Goal: Task Accomplishment & Management: Complete application form

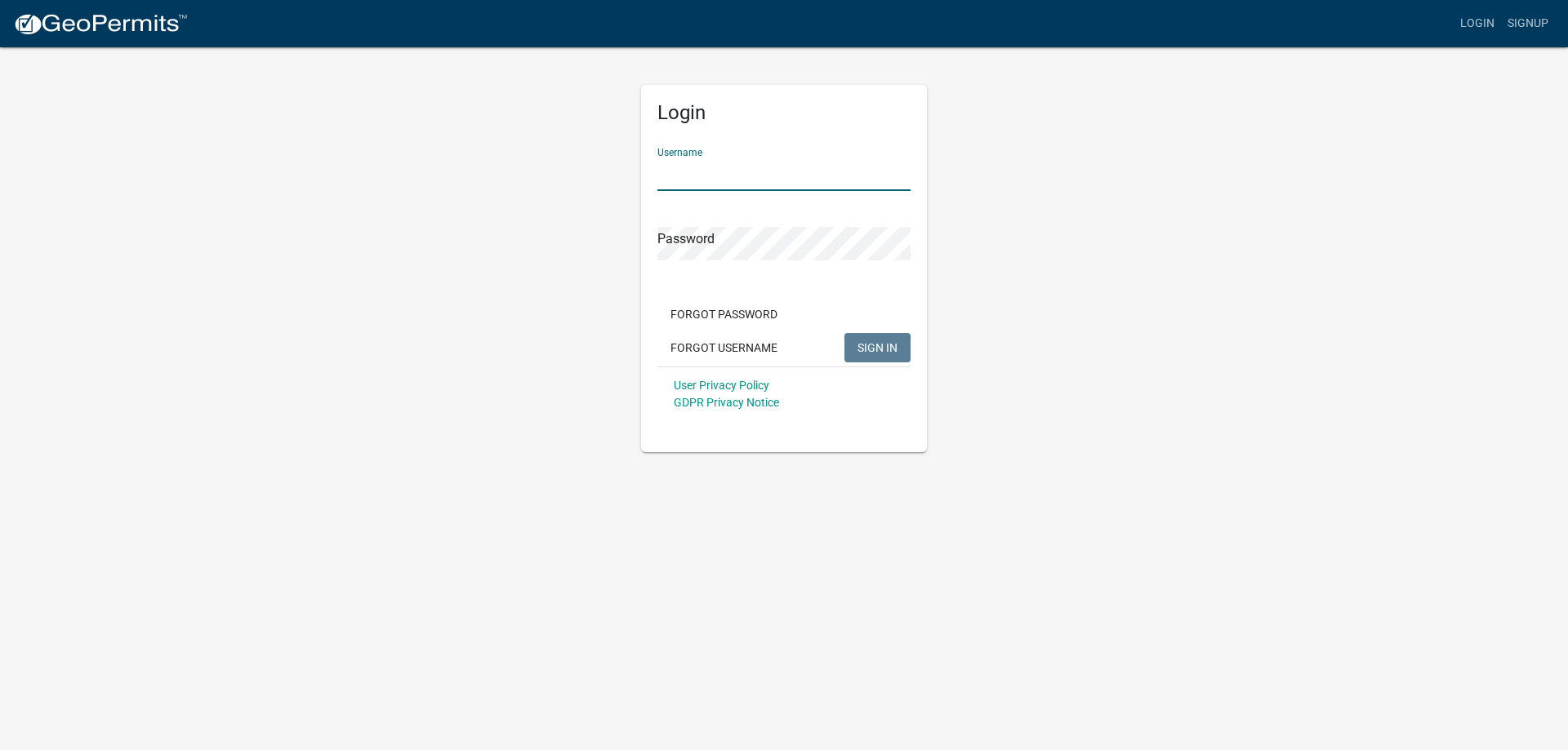
click at [702, 169] on input "Username" at bounding box center [784, 174] width 253 height 34
type input "[PERSON_NAME][EMAIL_ADDRESS][DOMAIN_NAME]"
click at [885, 357] on button "SIGN IN" at bounding box center [877, 347] width 66 height 29
click at [891, 345] on span "SIGN IN" at bounding box center [878, 346] width 40 height 13
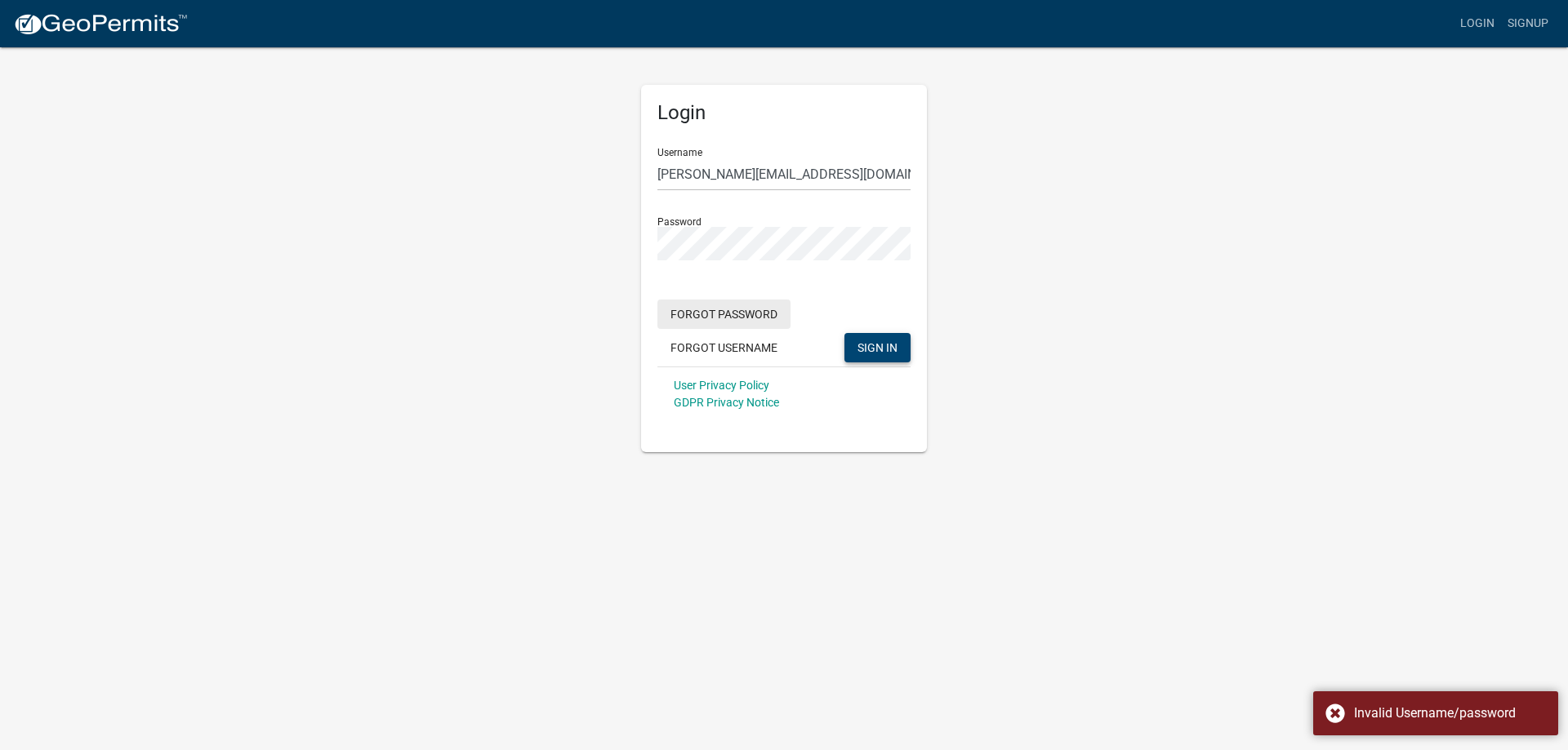
click at [747, 322] on button "Forgot Password" at bounding box center [724, 314] width 133 height 29
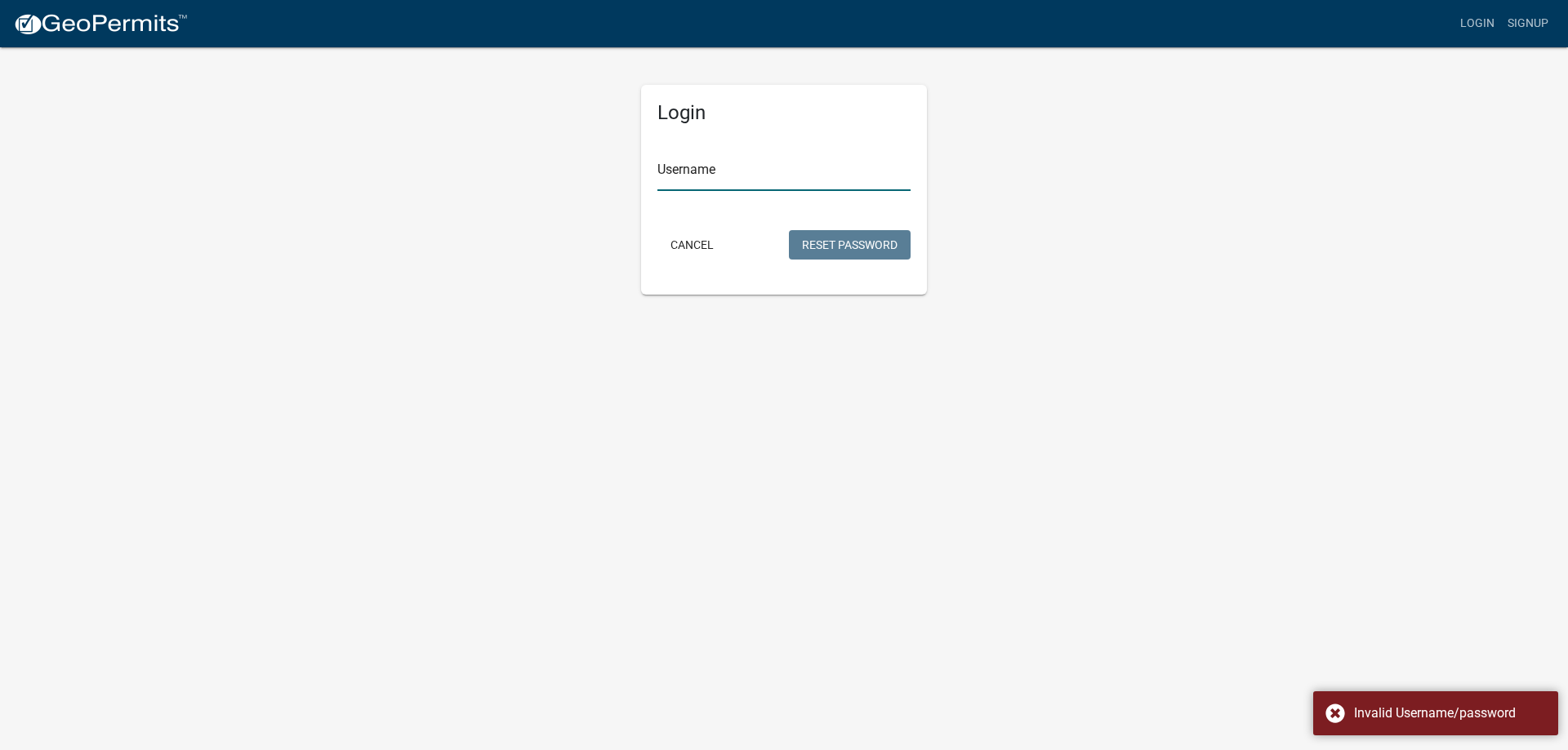
click at [721, 179] on input "Username" at bounding box center [784, 174] width 253 height 34
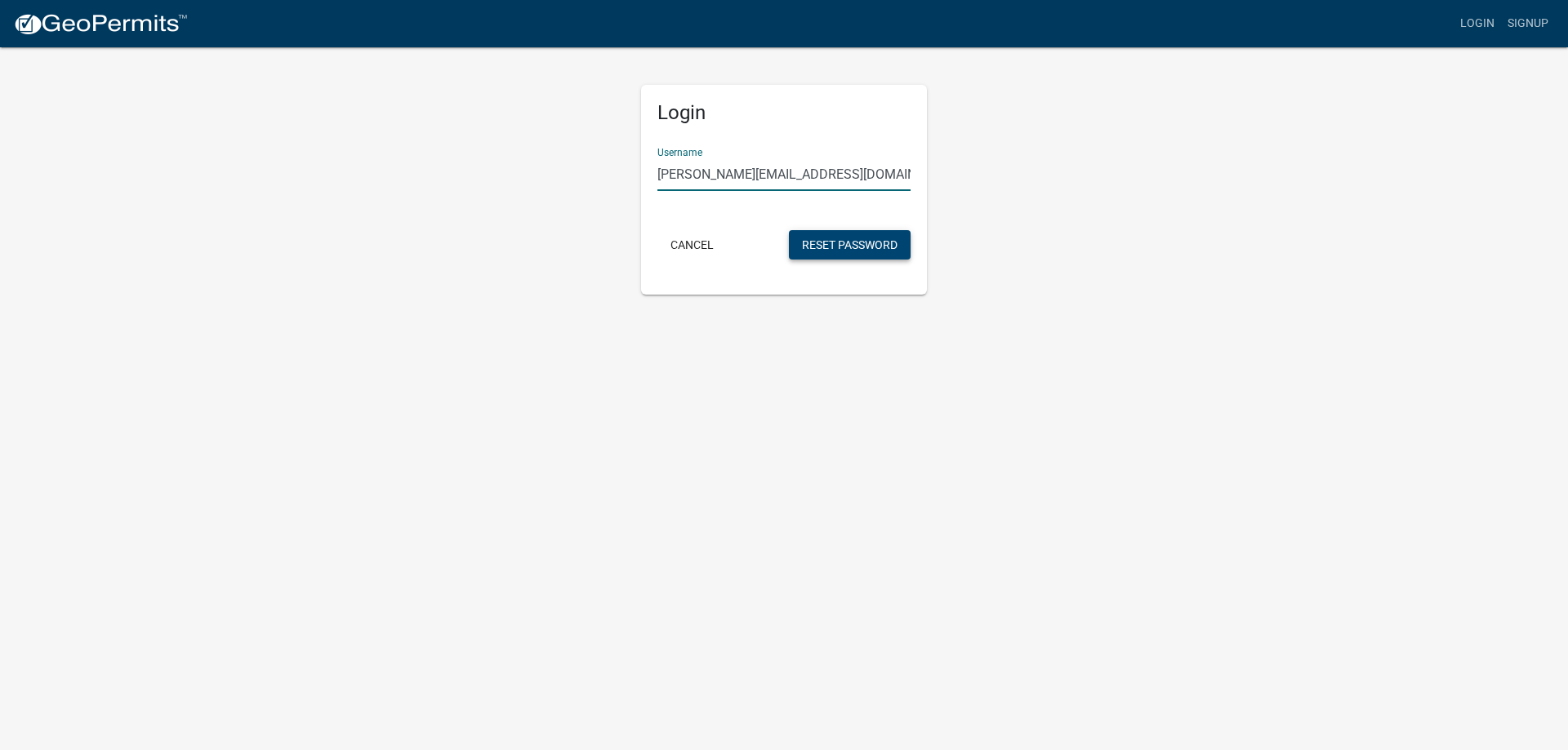
type input "preetam@rajmanecpa.com"
click at [819, 234] on button "Reset Password" at bounding box center [849, 245] width 122 height 29
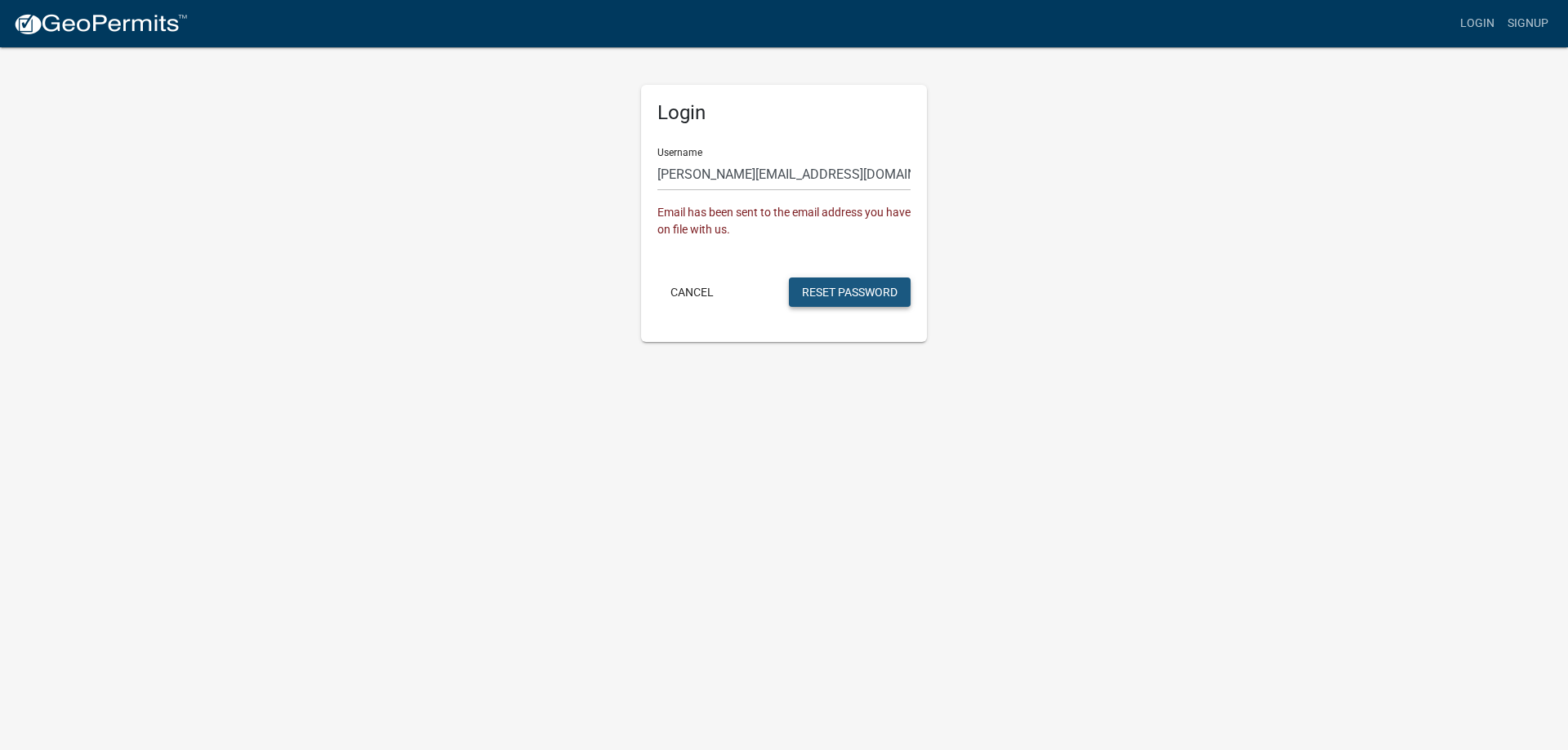
click at [824, 293] on button "Reset Password" at bounding box center [849, 292] width 122 height 29
click at [853, 299] on button "Reset Password" at bounding box center [849, 292] width 122 height 29
click at [850, 299] on button "Reset Password" at bounding box center [849, 292] width 122 height 29
click at [703, 296] on button "Cancel" at bounding box center [692, 292] width 69 height 29
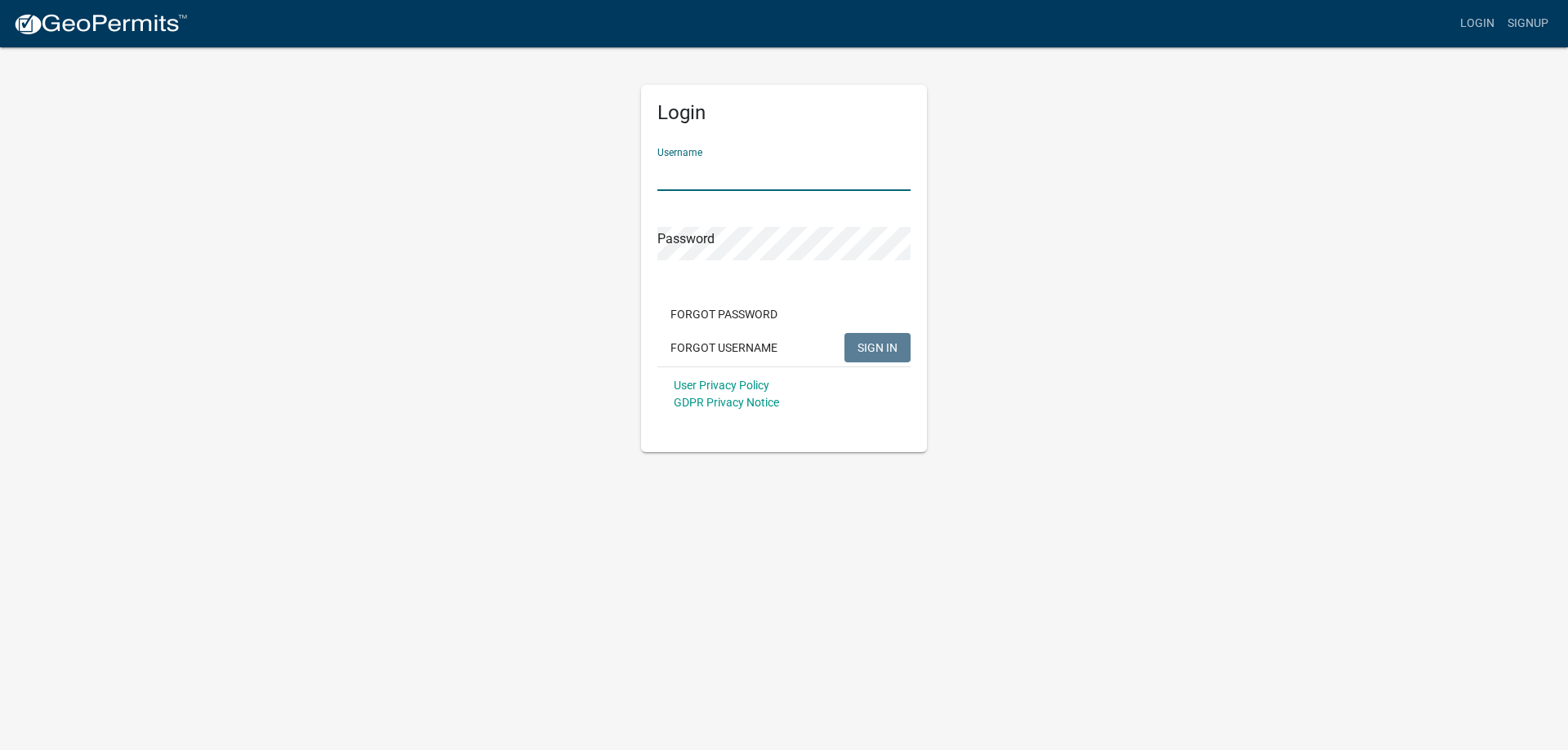
click at [714, 172] on input "Username" at bounding box center [784, 174] width 253 height 34
type input "[PERSON_NAME][EMAIL_ADDRESS][DOMAIN_NAME]"
click at [523, 251] on div "Login Username [PERSON_NAME][EMAIL_ADDRESS][DOMAIN_NAME] Password Forgot Passwo…" at bounding box center [783, 248] width 930 height 406
click at [884, 346] on span "SIGN IN" at bounding box center [878, 346] width 40 height 13
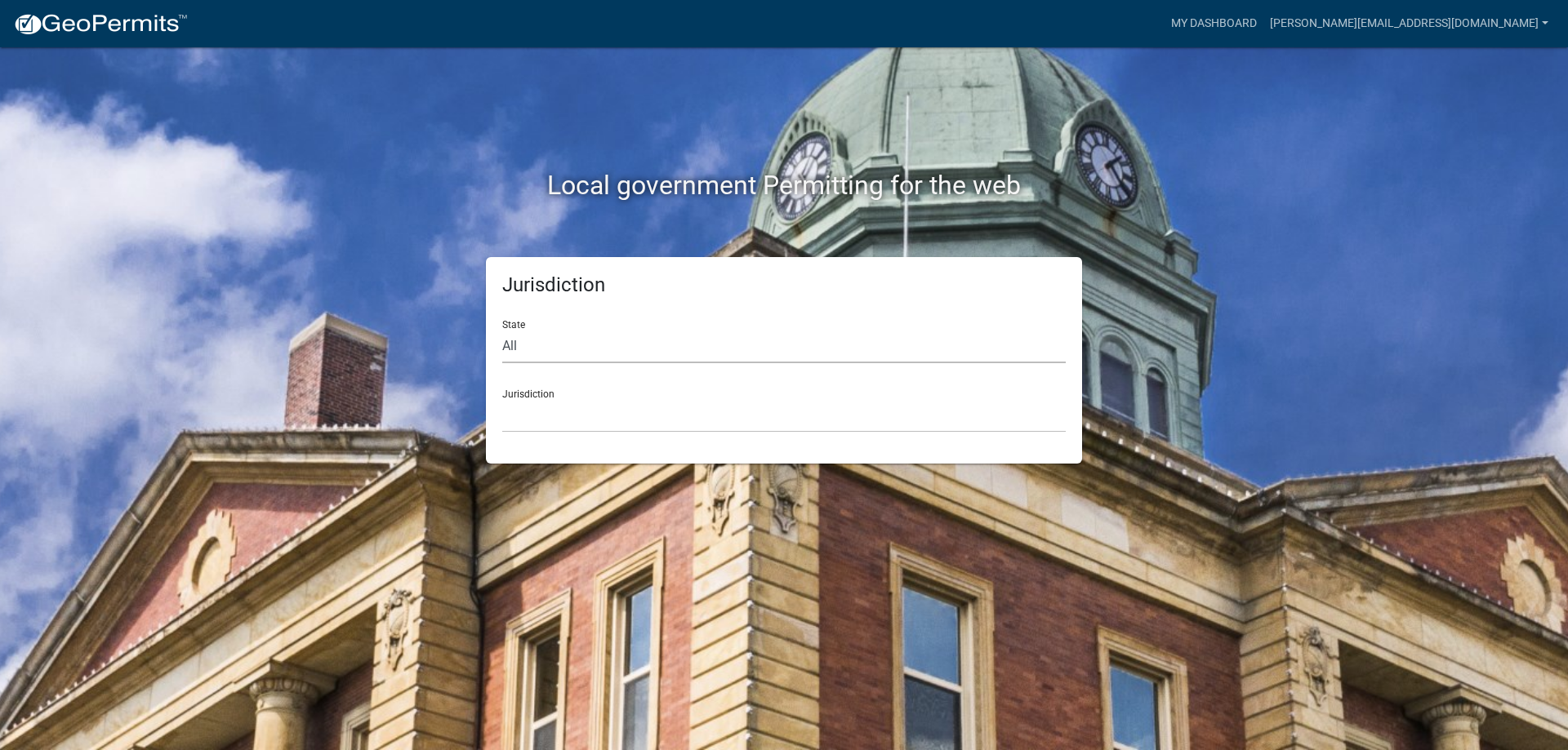
click at [570, 355] on select "All [US_STATE] [US_STATE] [US_STATE] [US_STATE] [US_STATE] [US_STATE] [US_STATE…" at bounding box center [783, 346] width 563 height 34
select select "[US_STATE]"
click at [502, 330] on select "All [US_STATE] [US_STATE] [US_STATE] [US_STATE] [US_STATE] [US_STATE] [US_STATE…" at bounding box center [783, 346] width 563 height 34
click at [541, 416] on select "City of [GEOGRAPHIC_DATA], [US_STATE] City of [GEOGRAPHIC_DATA], [US_STATE] Cit…" at bounding box center [783, 415] width 563 height 34
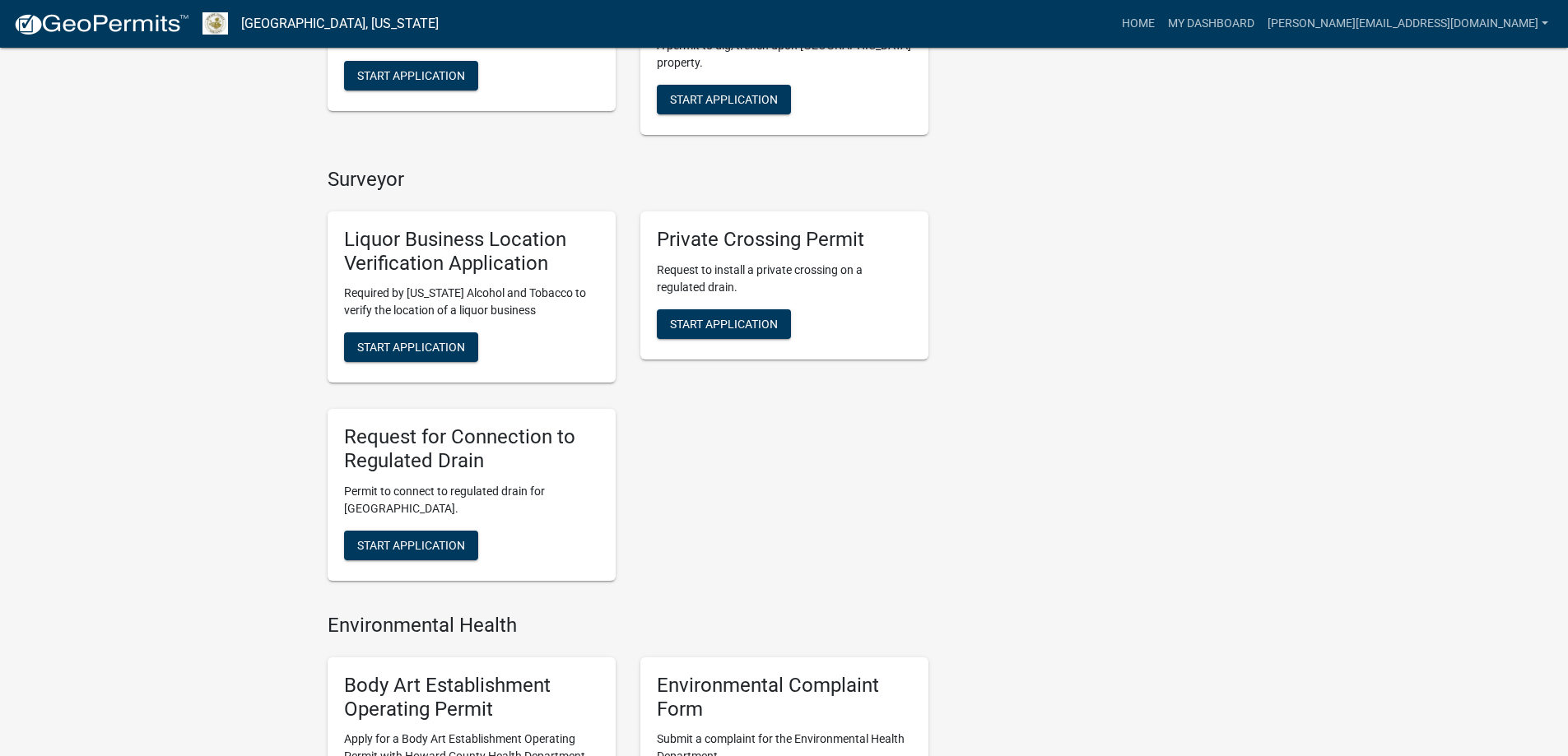
scroll to position [411, 0]
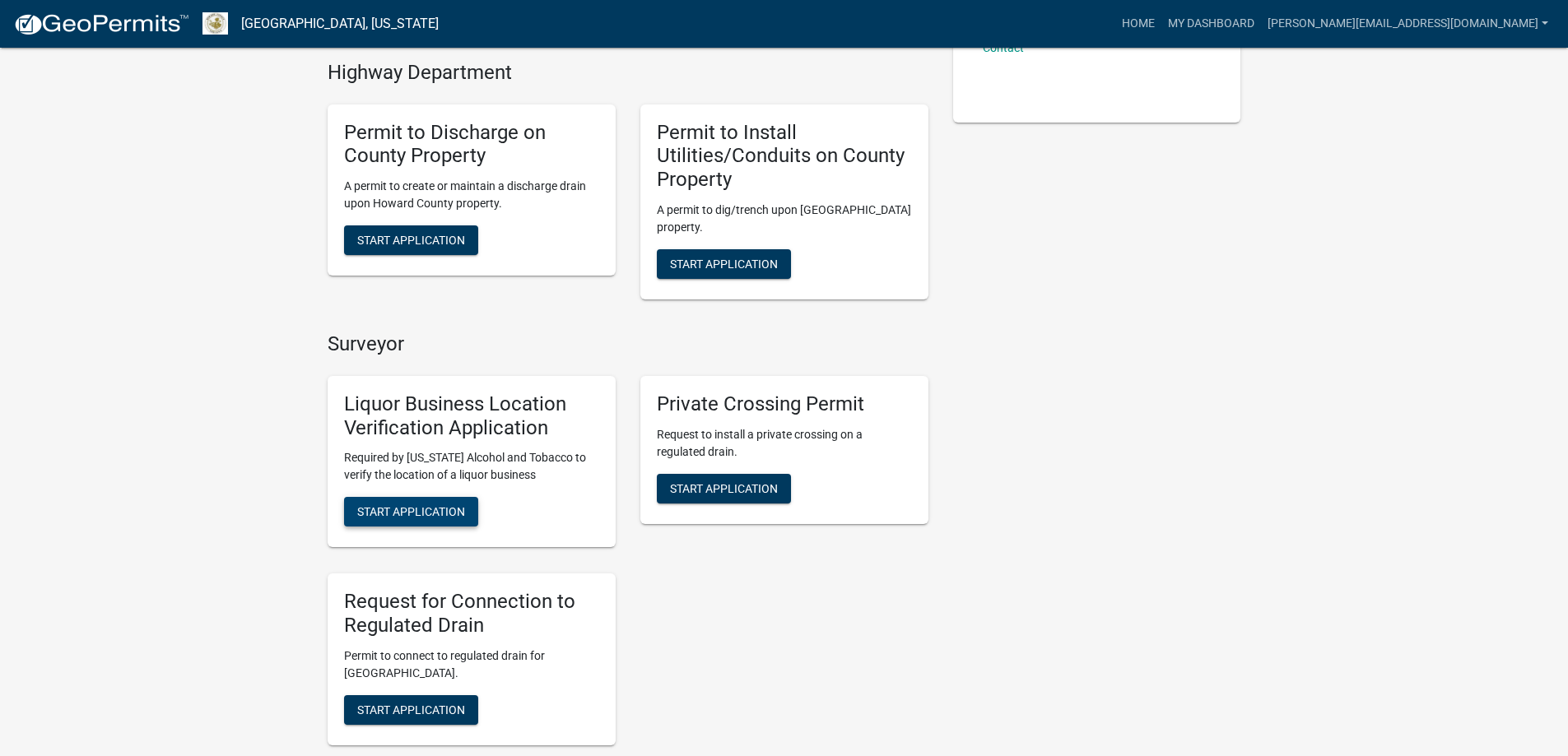
click at [426, 517] on span "Start Application" at bounding box center [412, 511] width 108 height 13
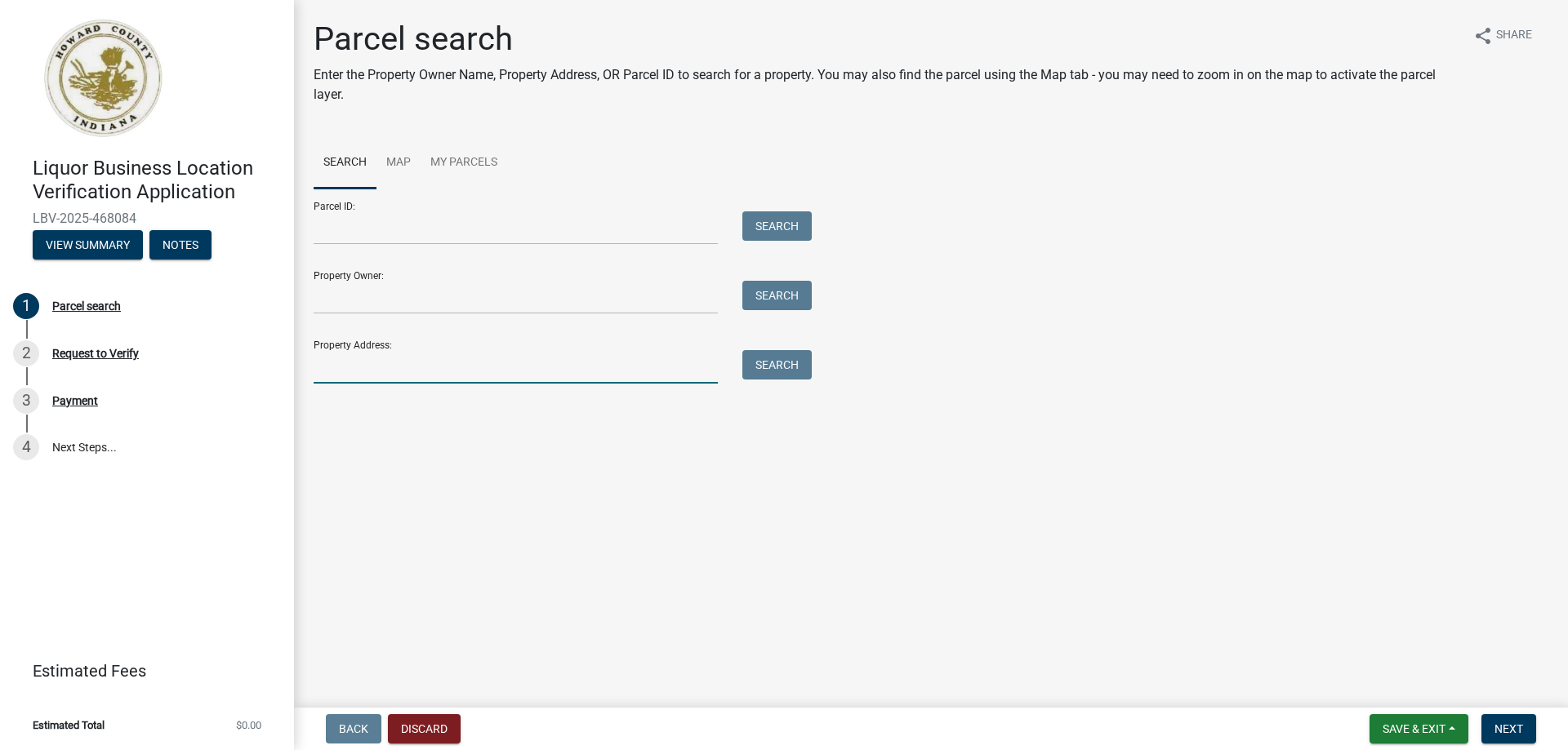
click at [407, 375] on input "Property Address:" at bounding box center [516, 366] width 404 height 34
click at [792, 363] on button "Search" at bounding box center [777, 365] width 69 height 29
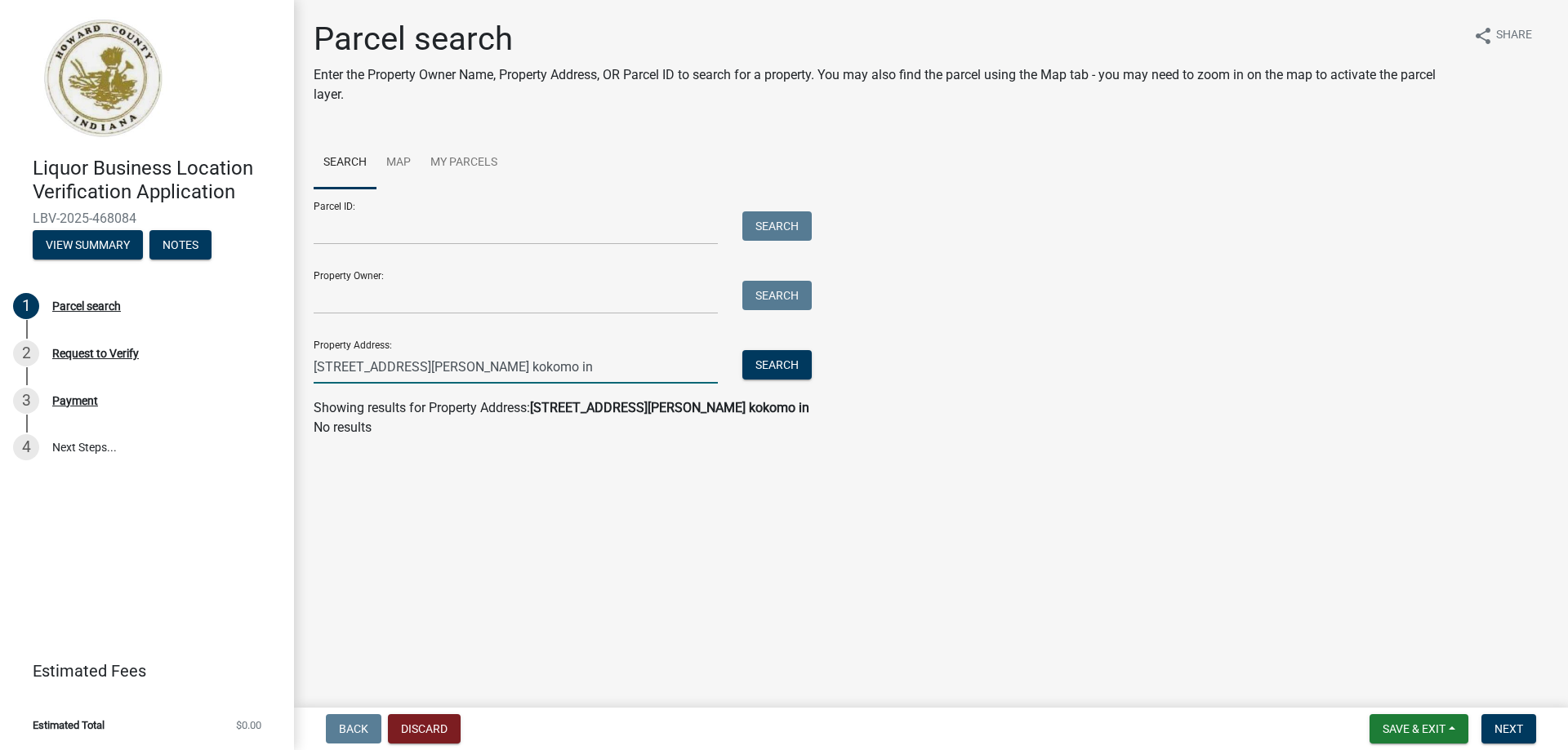
click at [498, 375] on input "[STREET_ADDRESS][PERSON_NAME] kokomo in" at bounding box center [516, 366] width 404 height 34
type input "[STREET_ADDRESS][PERSON_NAME]"
click at [763, 372] on button "Search" at bounding box center [777, 365] width 69 height 29
click at [387, 156] on link "Map" at bounding box center [398, 163] width 44 height 52
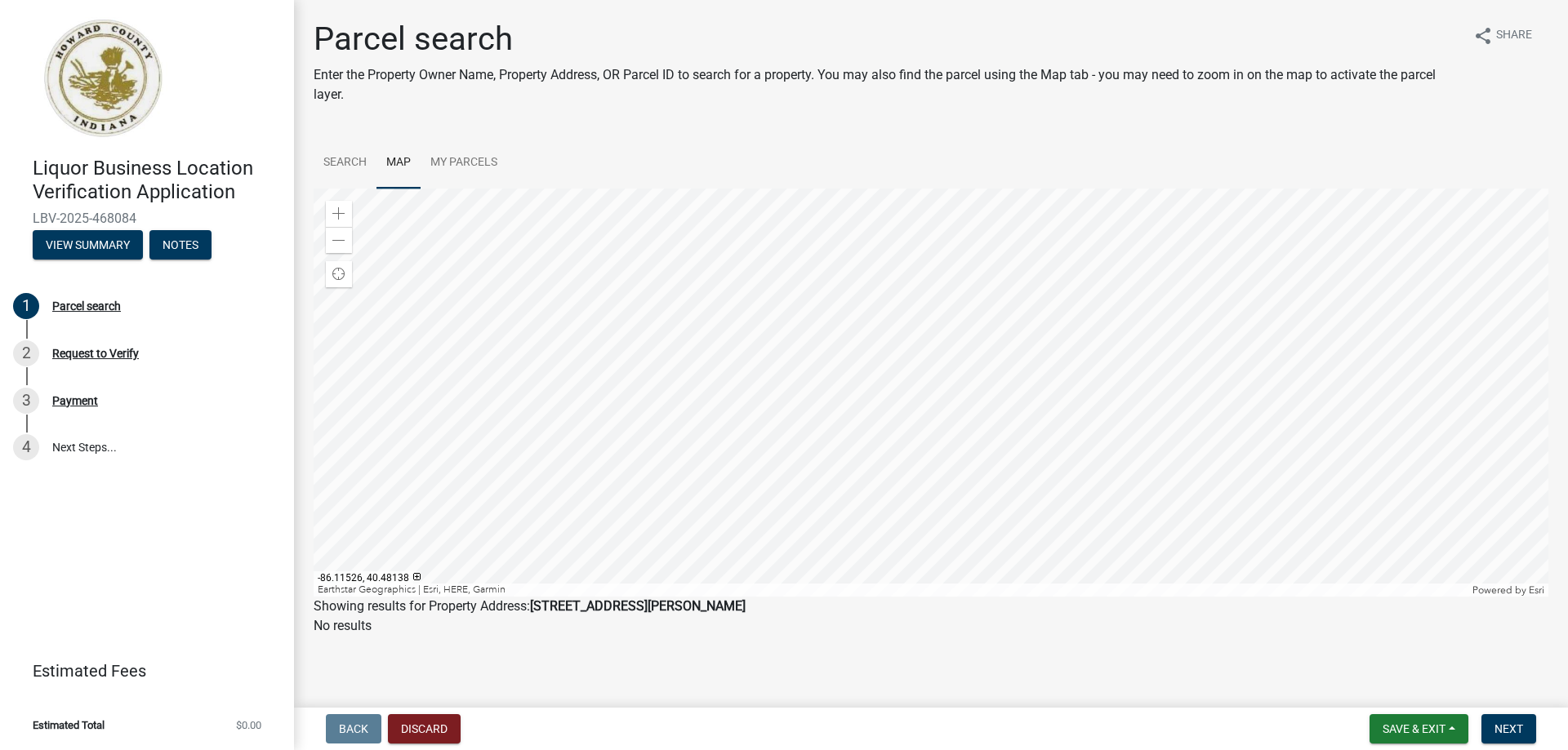
click at [922, 359] on div at bounding box center [930, 392] width 1234 height 408
click at [920, 355] on div at bounding box center [930, 392] width 1234 height 408
click at [349, 158] on link "Search" at bounding box center [345, 163] width 63 height 52
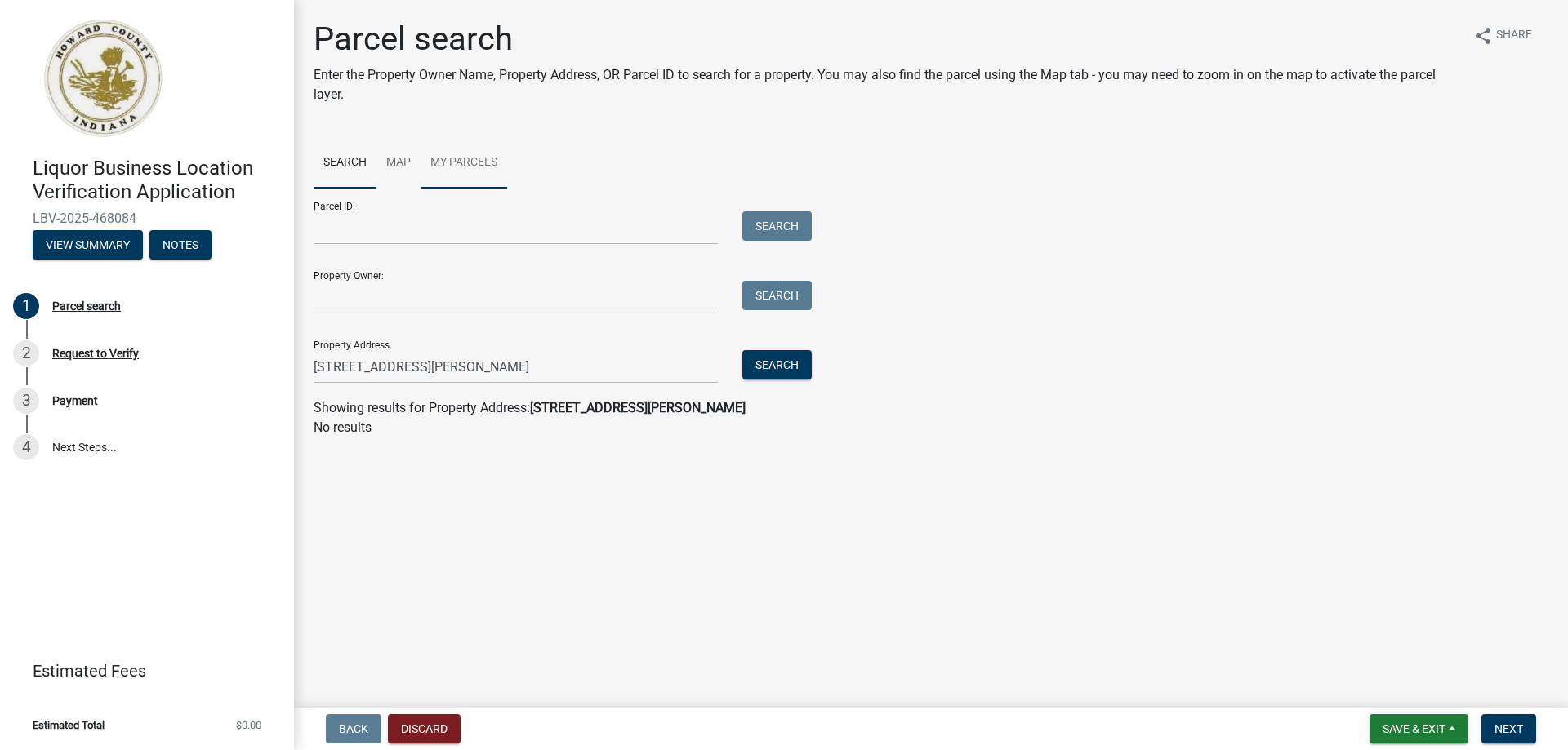
click at [466, 158] on link "My Parcels" at bounding box center [463, 163] width 86 height 52
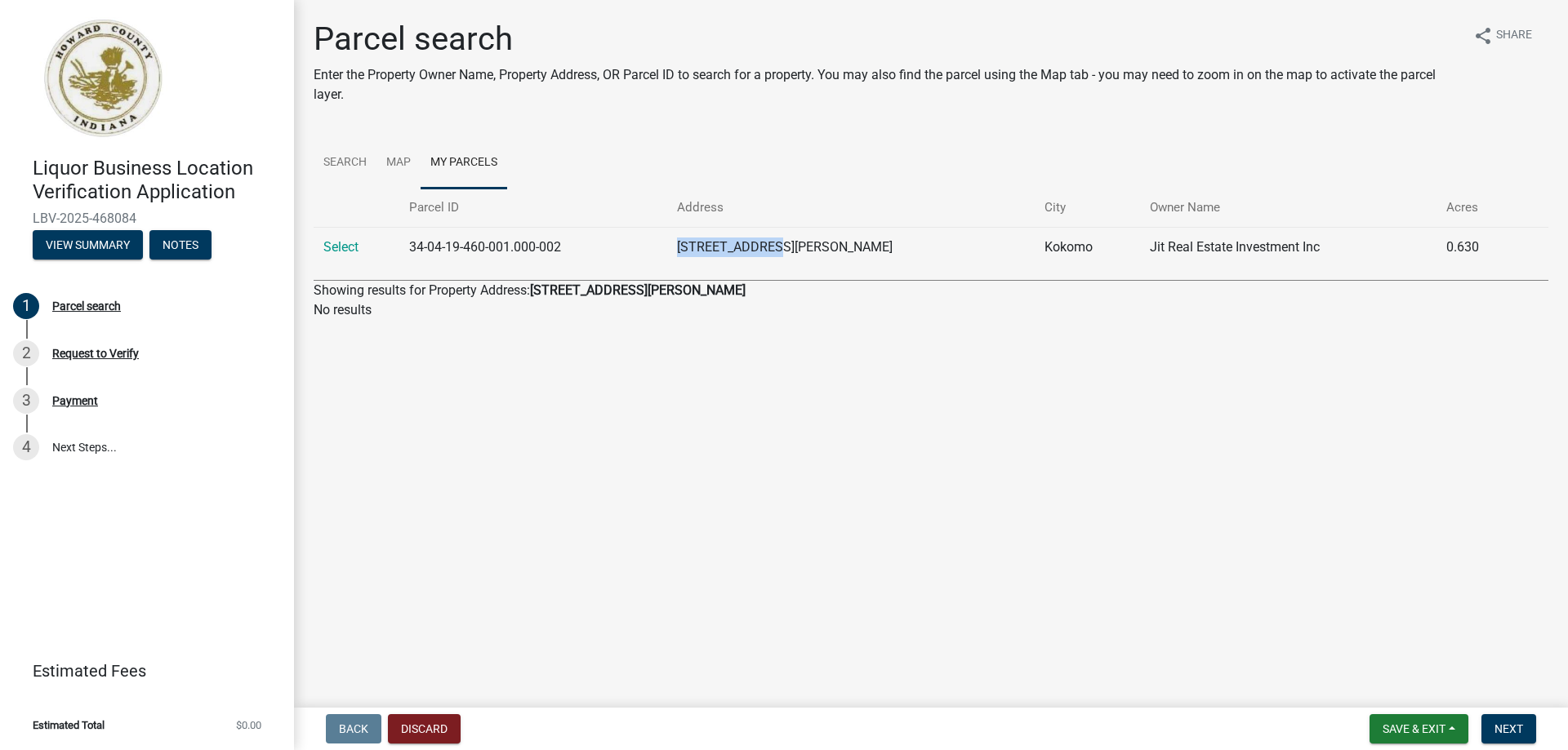
drag, startPoint x: 739, startPoint y: 248, endPoint x: 836, endPoint y: 249, distance: 97.0
click at [836, 249] on td "[STREET_ADDRESS][PERSON_NAME]" at bounding box center [850, 247] width 367 height 40
copy td "[STREET_ADDRESS][PERSON_NAME]"
click at [351, 155] on link "Search" at bounding box center [345, 163] width 63 height 52
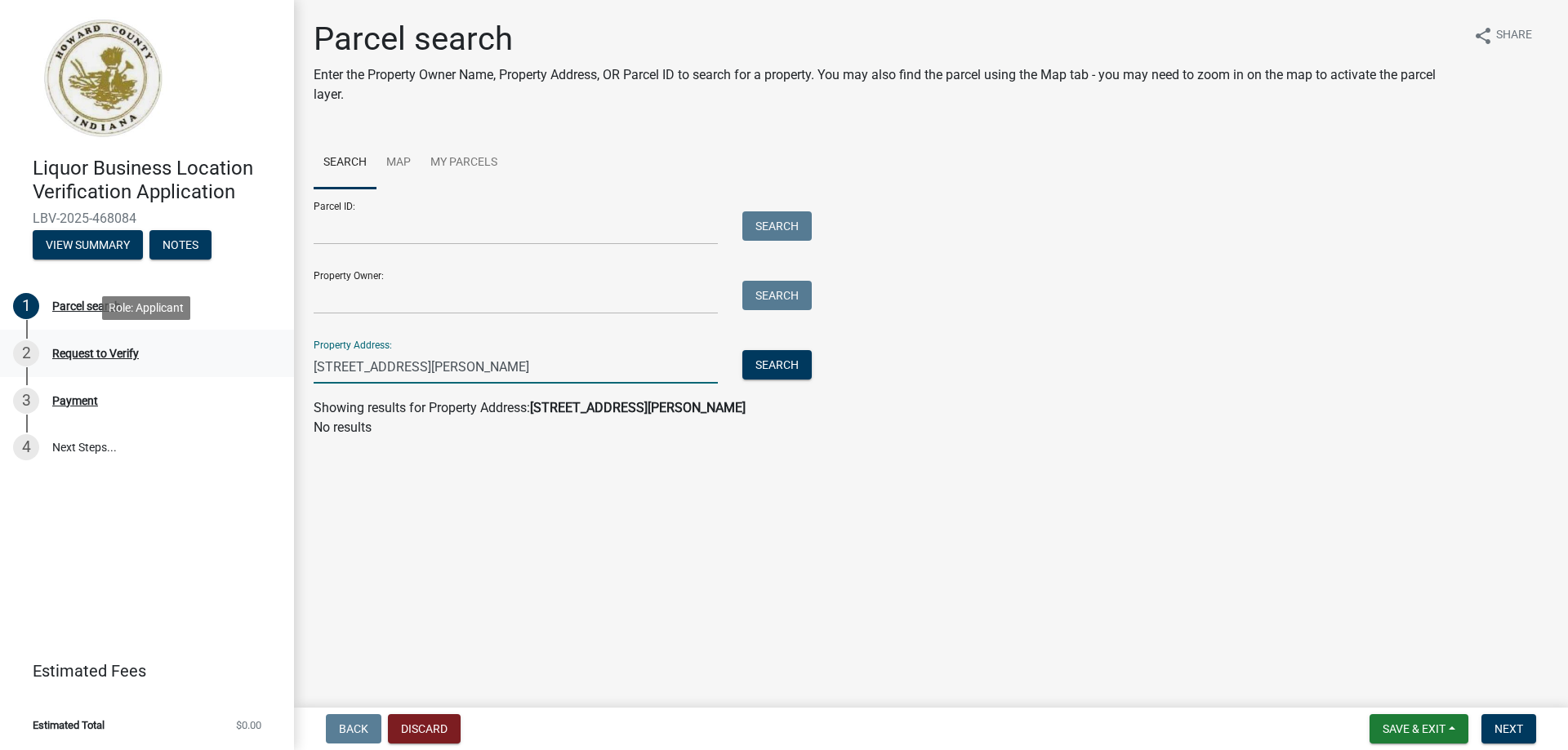
drag, startPoint x: 528, startPoint y: 363, endPoint x: 255, endPoint y: 370, distance: 273.1
click at [255, 370] on div "Liquor Business Location Verification Application LBV-2025-468084 View Summary …" at bounding box center [784, 375] width 1568 height 750
paste input "N [PERSON_NAME]"
type input "[STREET_ADDRESS][PERSON_NAME]"
click at [746, 363] on button "Search" at bounding box center [777, 365] width 69 height 29
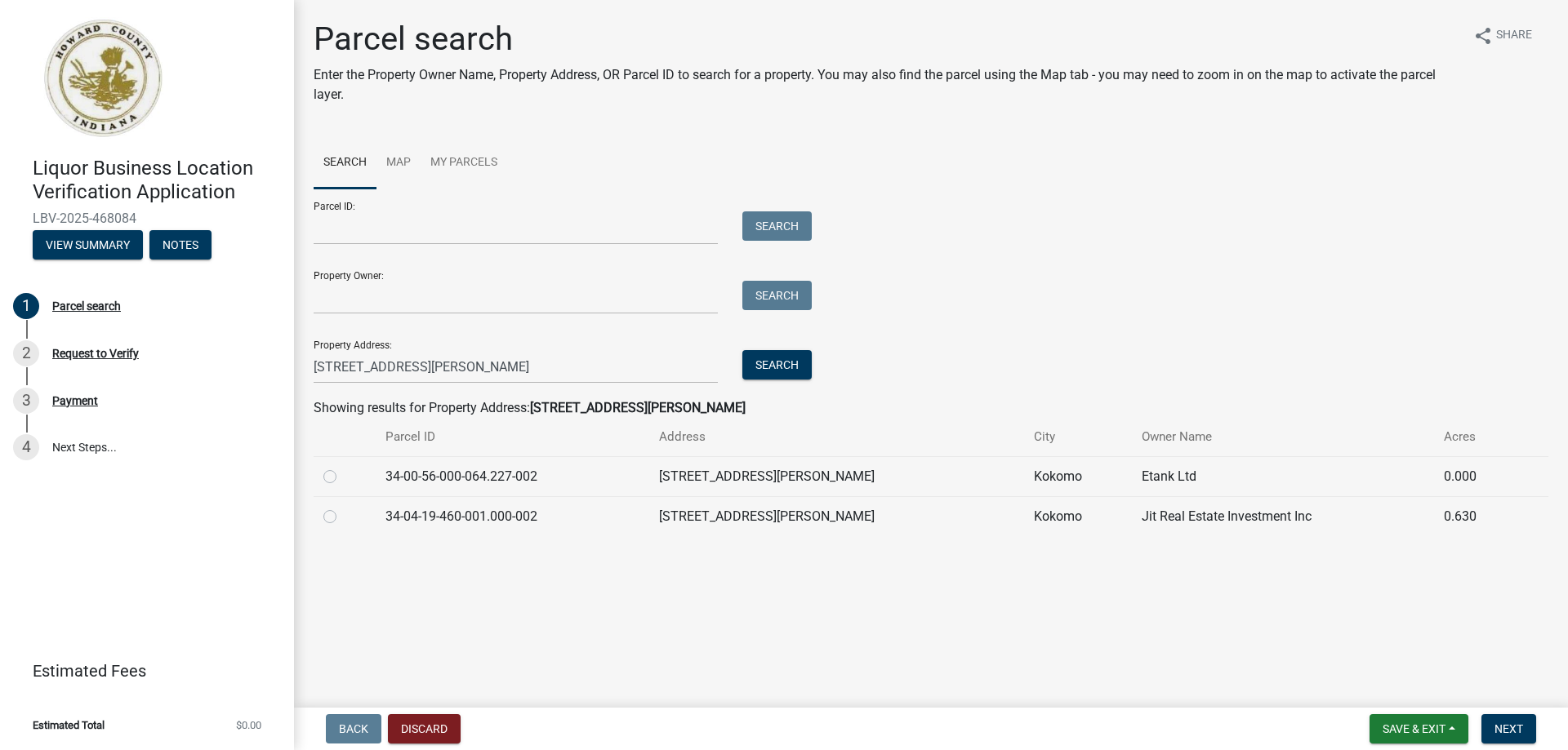
click at [343, 506] on label at bounding box center [343, 506] width 0 height 0
click at [343, 517] on input "radio" at bounding box center [348, 512] width 11 height 11
radio input "true"
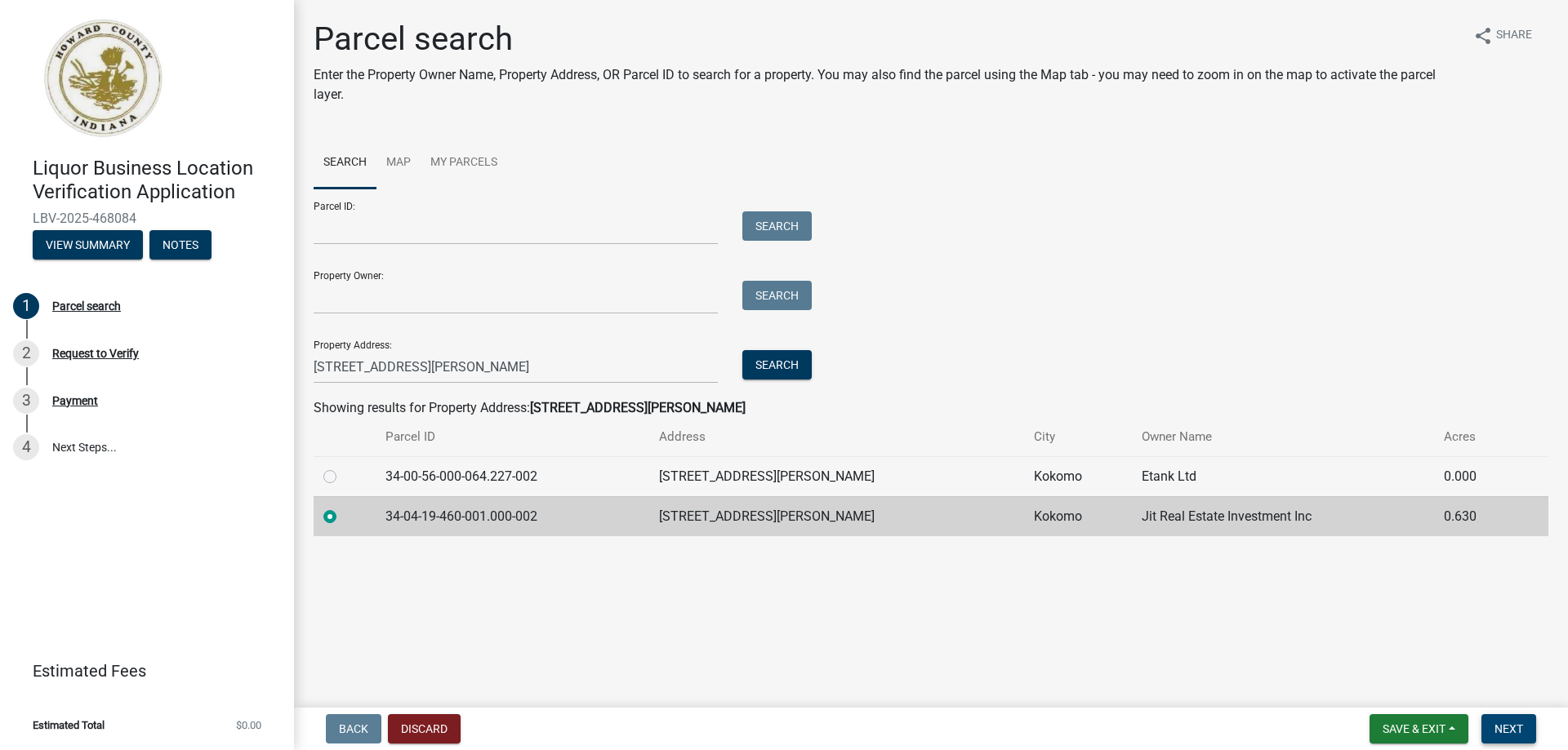
click at [1503, 722] on span "Next" at bounding box center [1508, 728] width 28 height 13
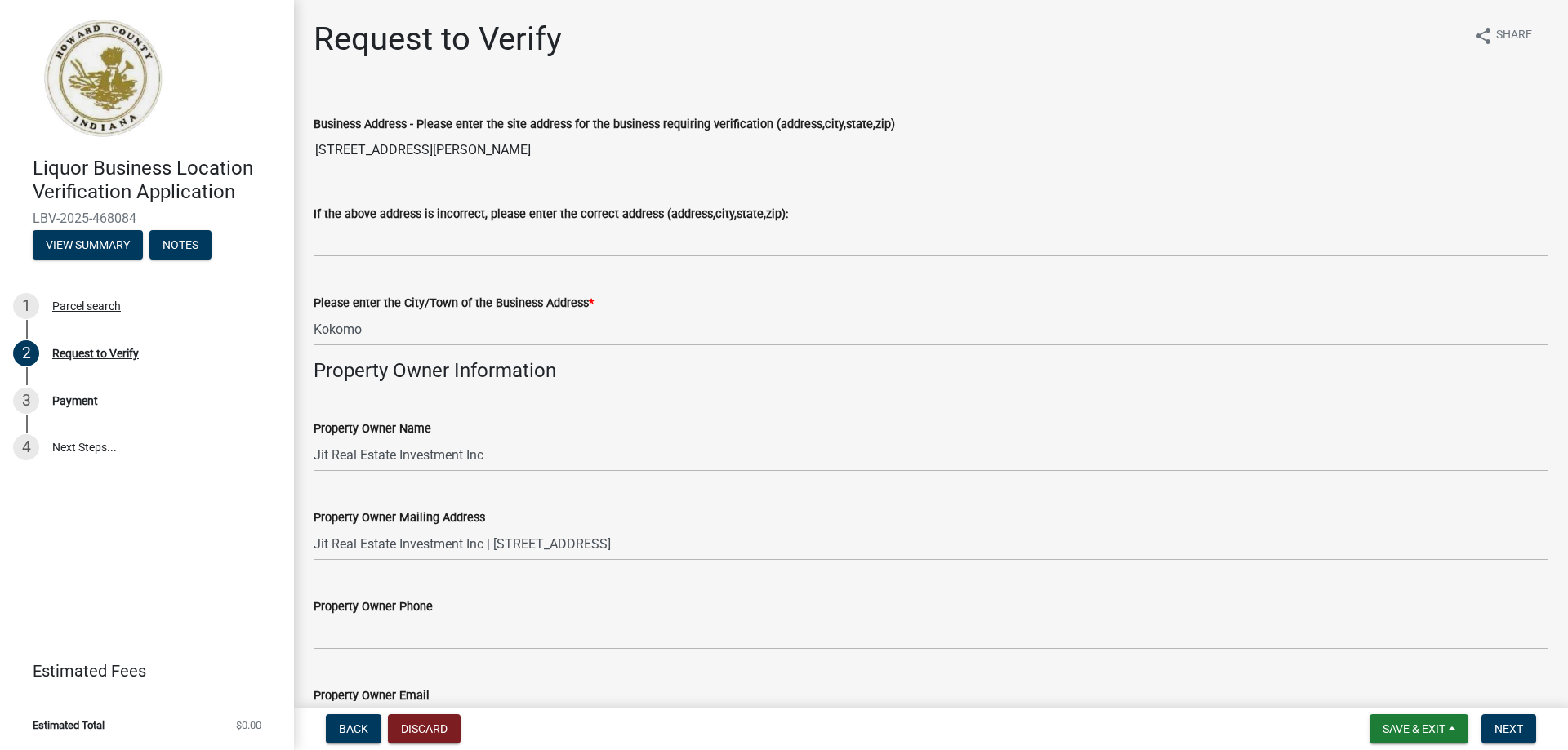
click at [325, 725] on form "Back Discard" at bounding box center [389, 728] width 141 height 29
click at [347, 720] on button "Back" at bounding box center [353, 728] width 55 height 29
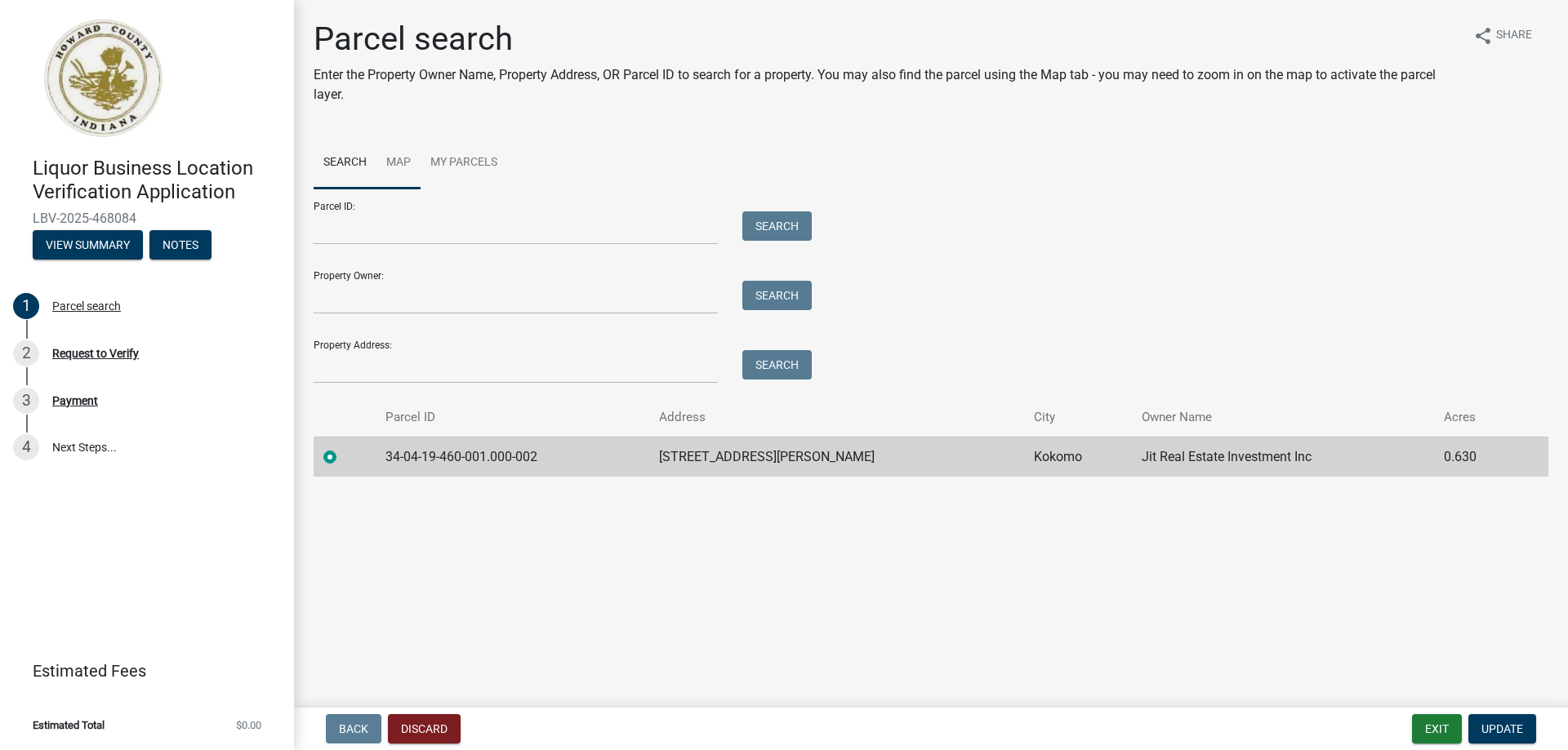
click at [403, 165] on link "Map" at bounding box center [398, 163] width 44 height 52
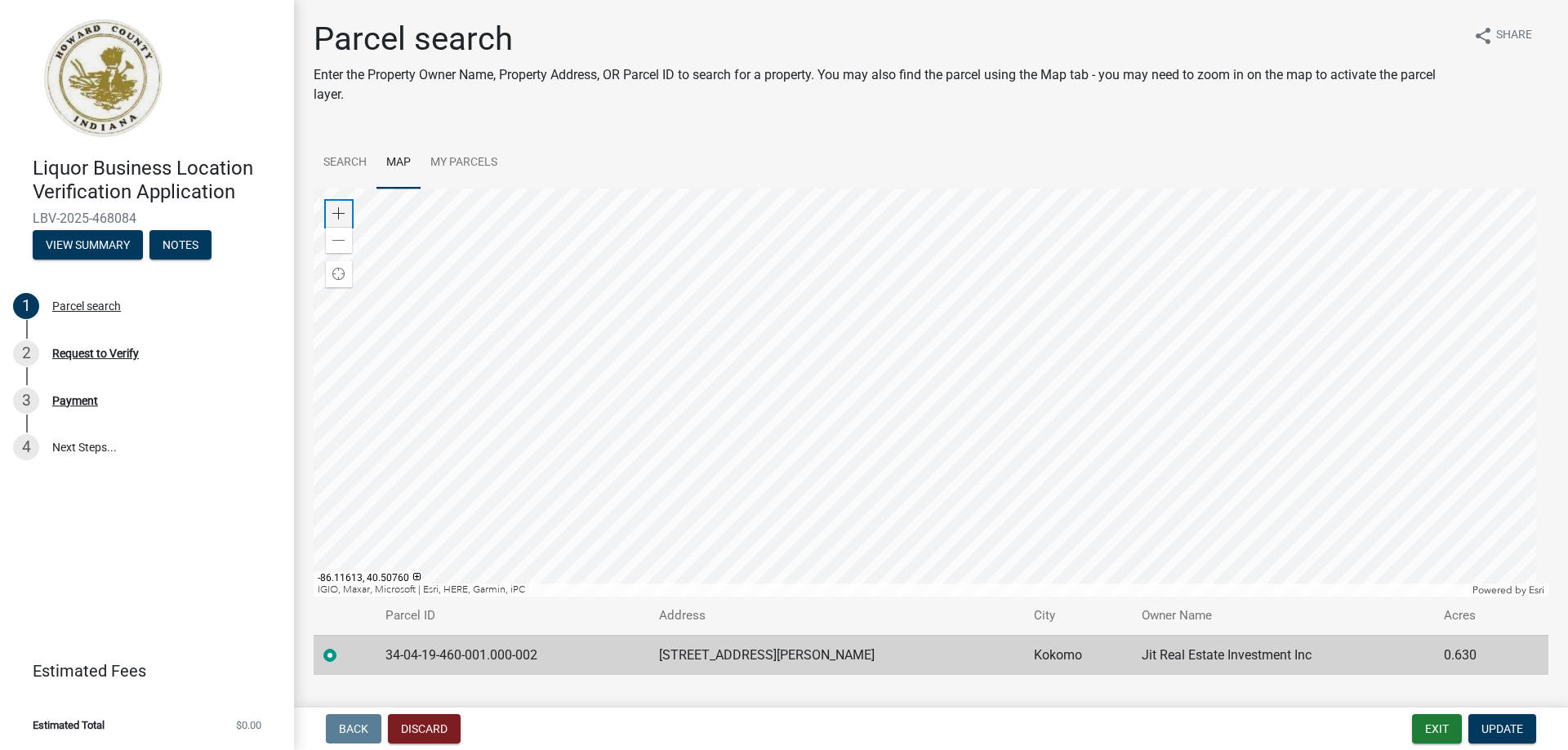
click at [338, 216] on span at bounding box center [338, 214] width 13 height 13
click at [529, 396] on div at bounding box center [930, 392] width 1234 height 408
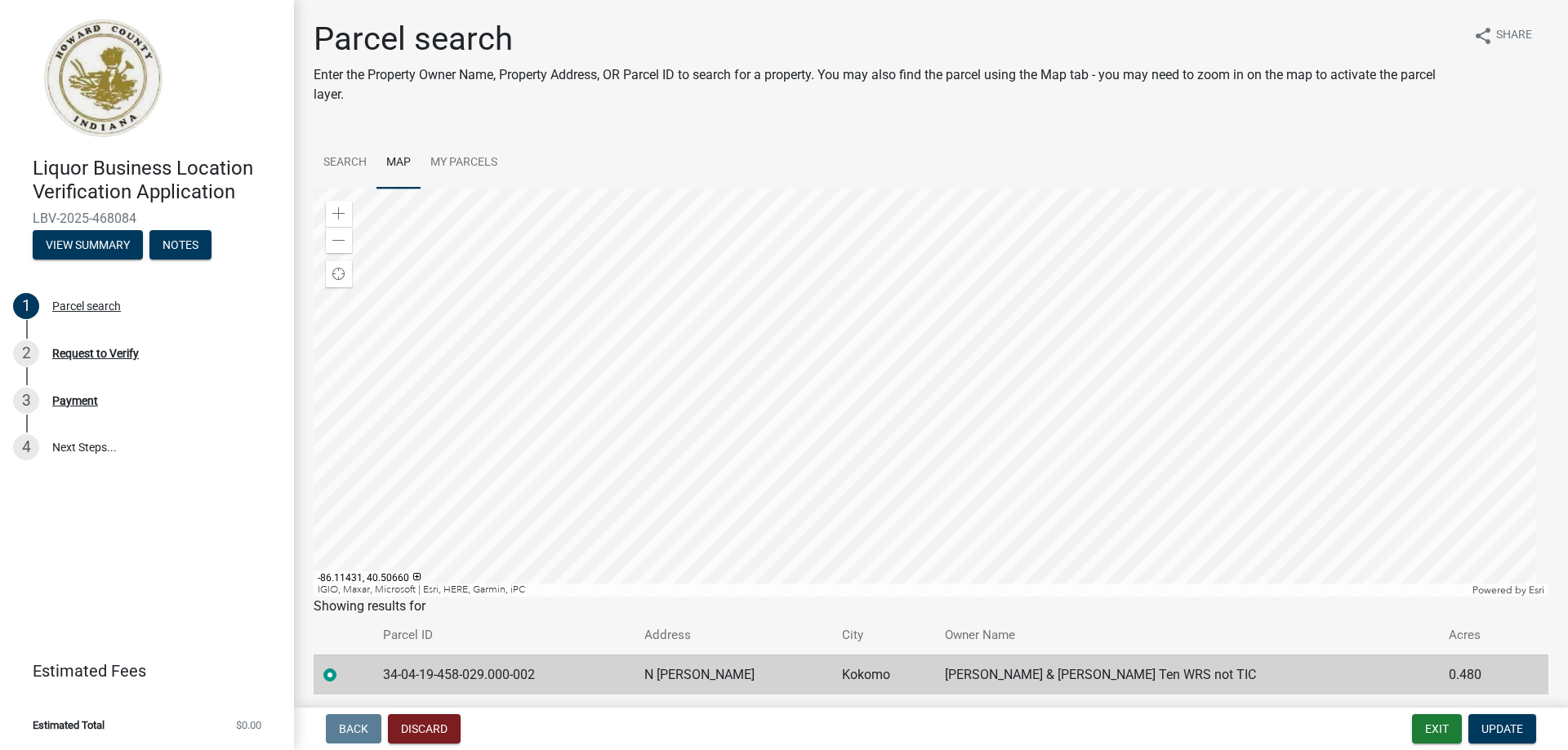
click at [552, 506] on div at bounding box center [930, 392] width 1234 height 408
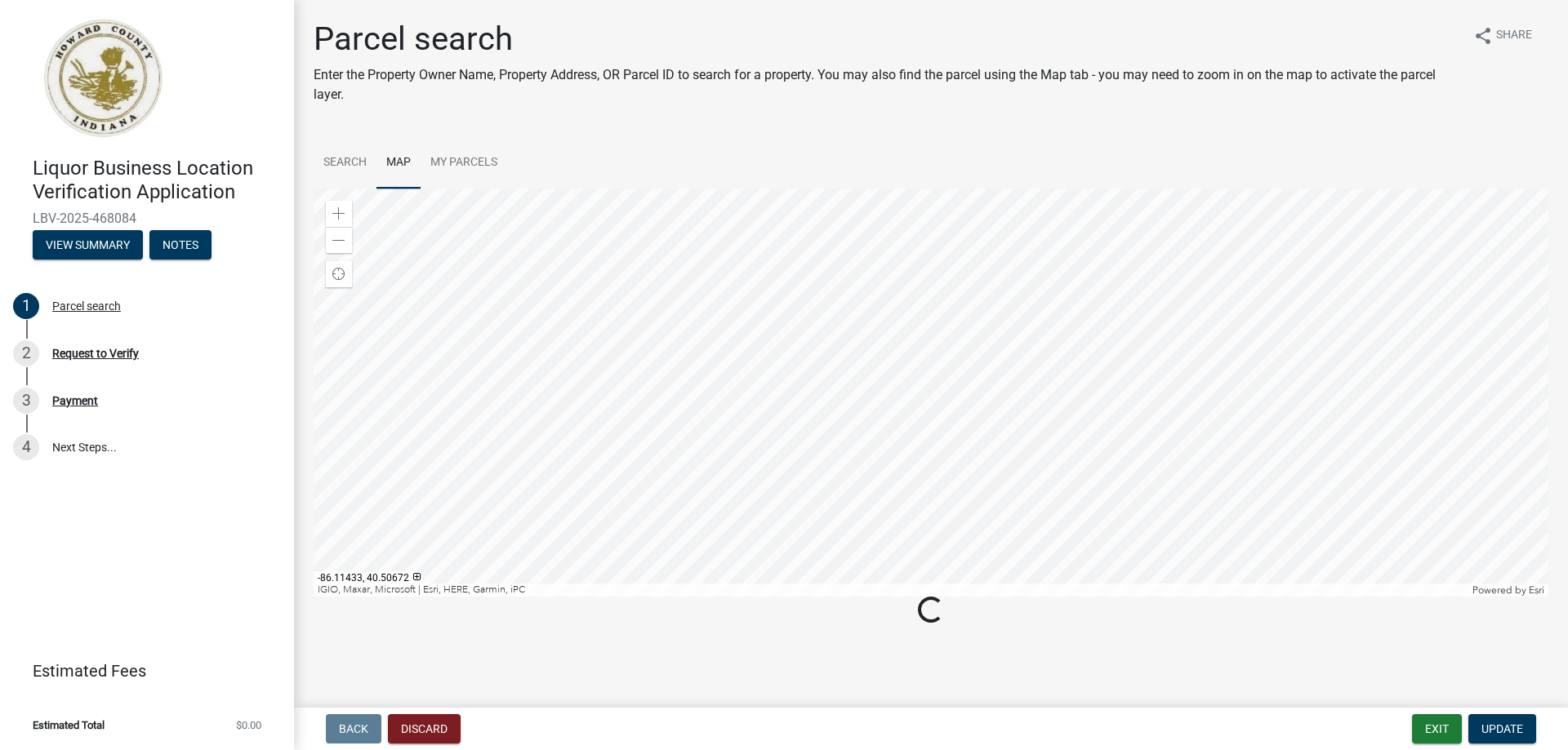
click at [557, 484] on div at bounding box center [930, 392] width 1234 height 408
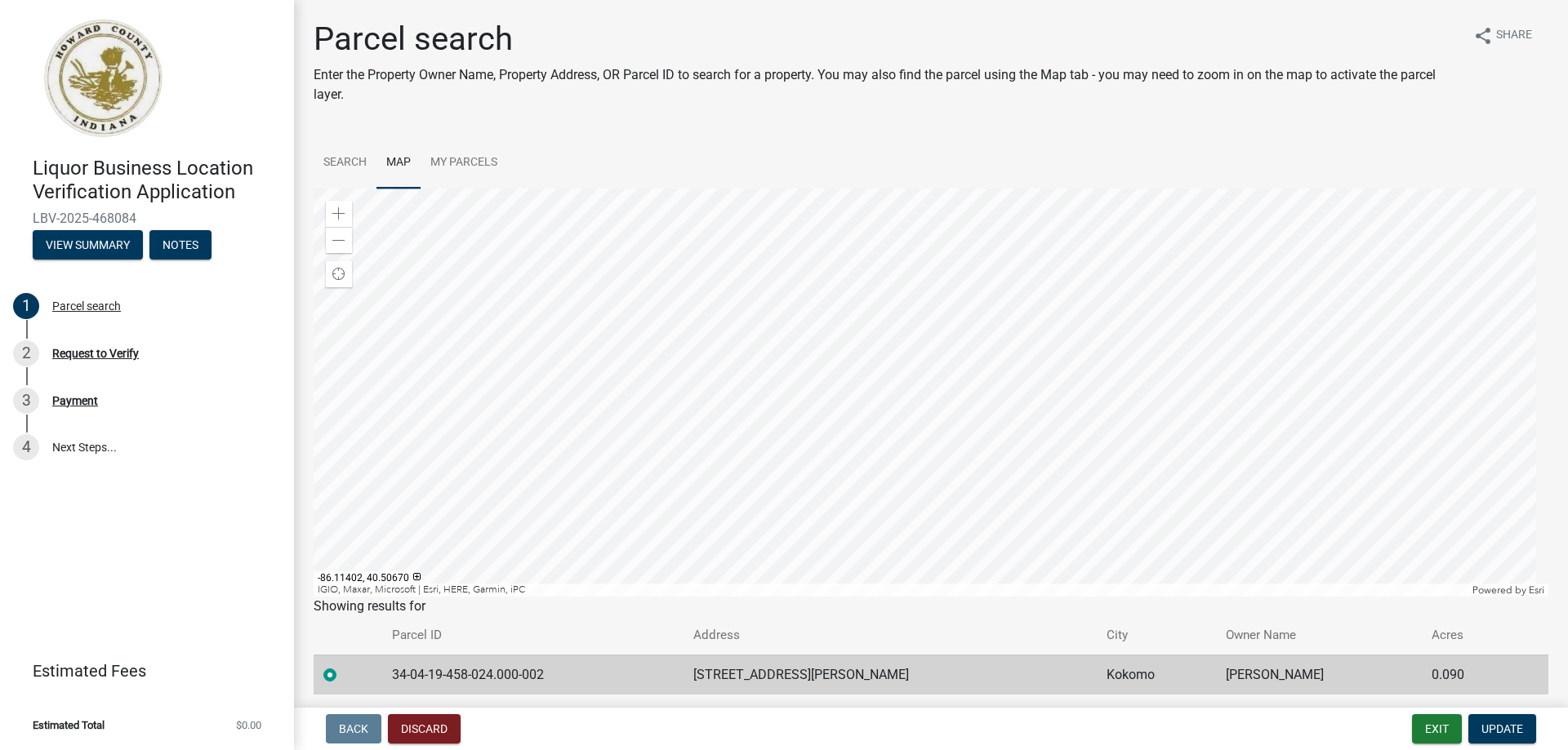
click at [911, 387] on div at bounding box center [930, 392] width 1234 height 408
click at [1420, 732] on button "Exit" at bounding box center [1436, 728] width 50 height 29
